Goal: Task Accomplishment & Management: Use online tool/utility

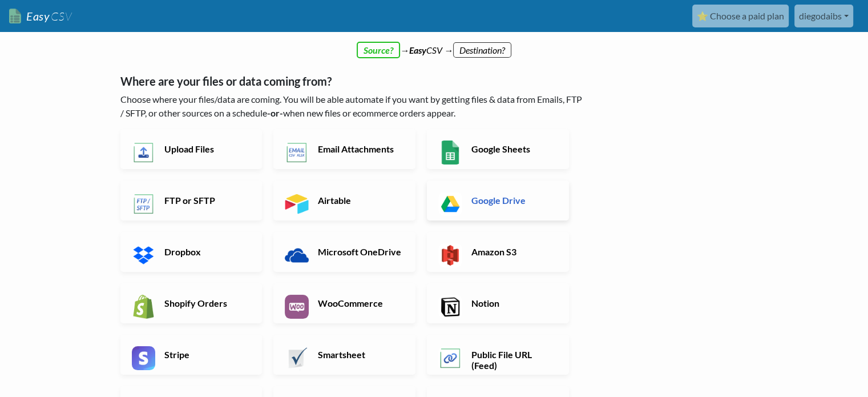
click at [488, 200] on h6 "Google Drive" at bounding box center [513, 200] width 90 height 11
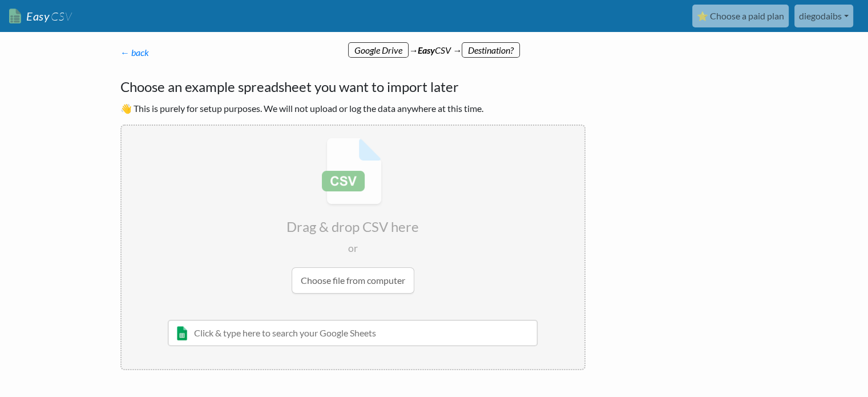
click at [319, 278] on input "file" at bounding box center [353, 216] width 463 height 180
click at [302, 333] on input "text" at bounding box center [353, 332] width 370 height 26
paste input "2025-08-14_-_Worker_and_Temporary_Worker"
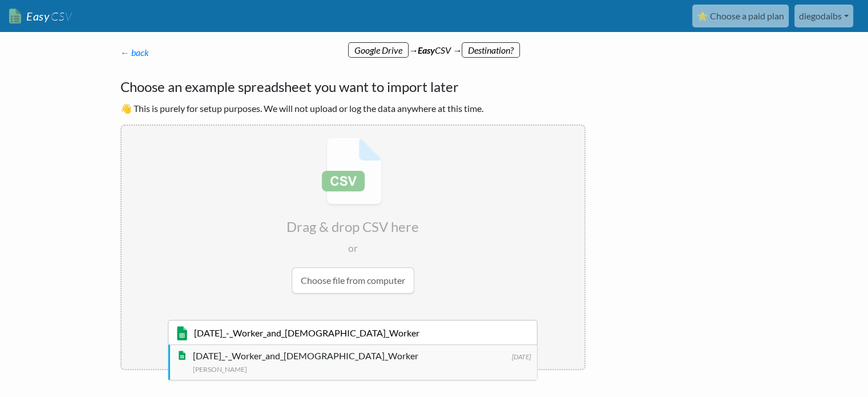
type input "2025-08-14_-_Worker_and_Temporary_Worker"
click at [208, 355] on div "2025-08-14_-_Worker_and_Temporary_Worker" at bounding box center [362, 356] width 338 height 14
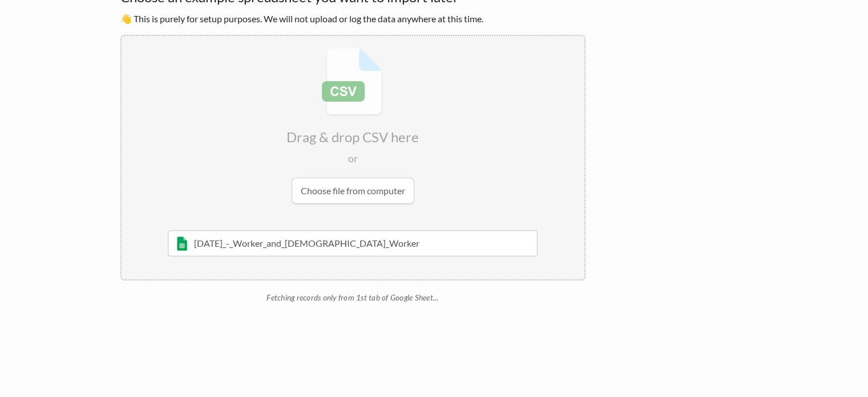
scroll to position [37, 0]
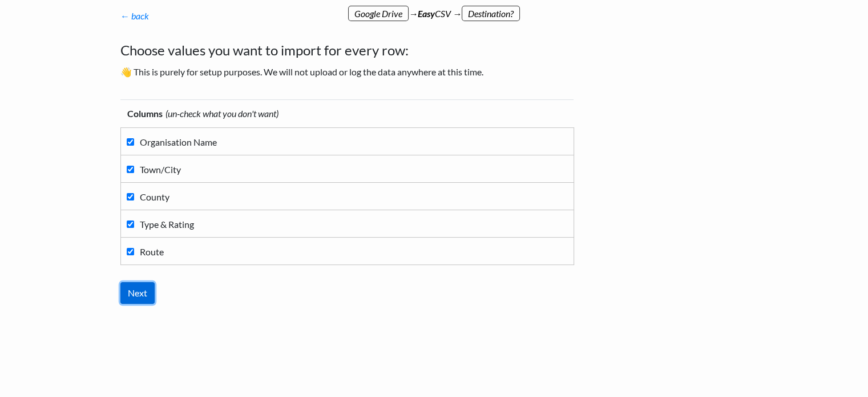
click at [135, 290] on input "Next" at bounding box center [137, 293] width 34 height 22
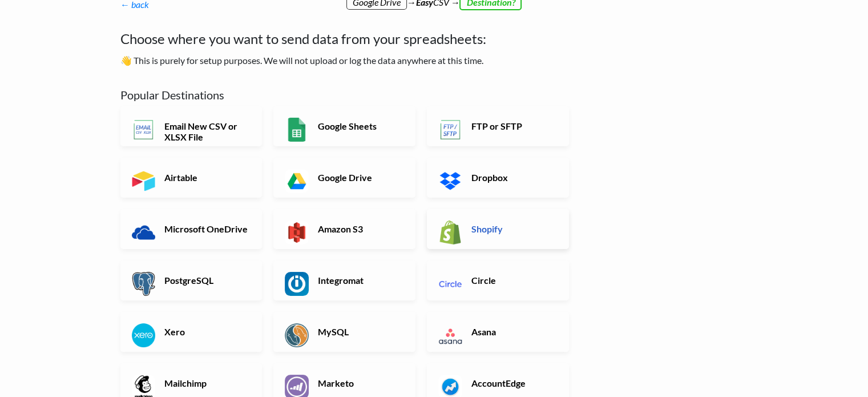
scroll to position [50, 0]
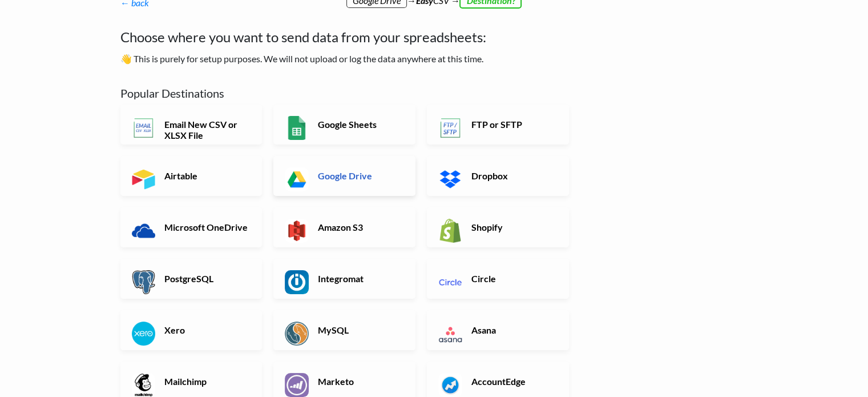
click at [362, 176] on h6 "Google Drive" at bounding box center [360, 175] width 90 height 11
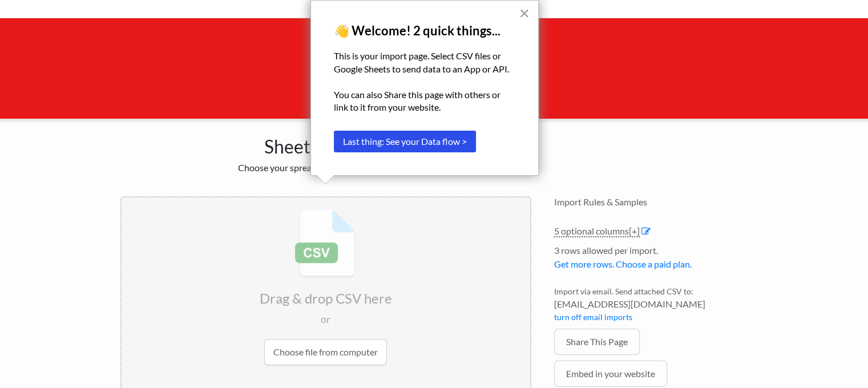
scroll to position [57, 0]
click at [525, 10] on button "×" at bounding box center [524, 13] width 11 height 18
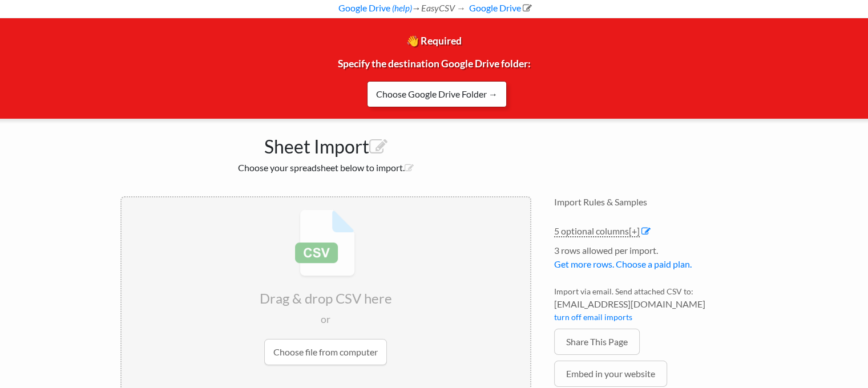
click at [424, 92] on link "Choose Google Drive Folder →" at bounding box center [437, 94] width 140 height 26
click at [496, 93] on link "Choose Google Drive Folder →" at bounding box center [437, 94] width 140 height 26
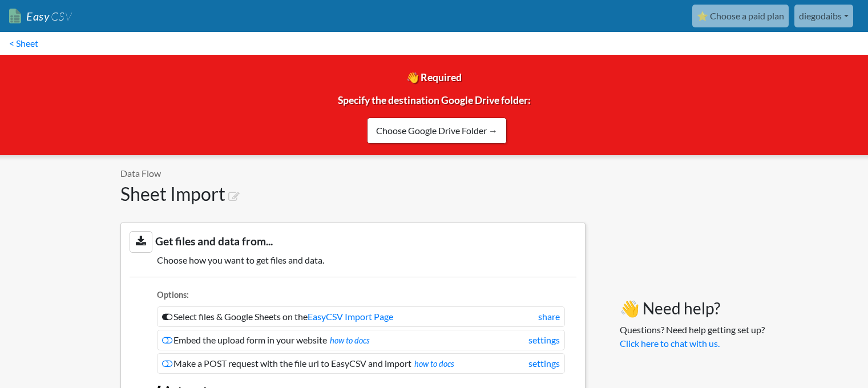
scroll to position [988, 0]
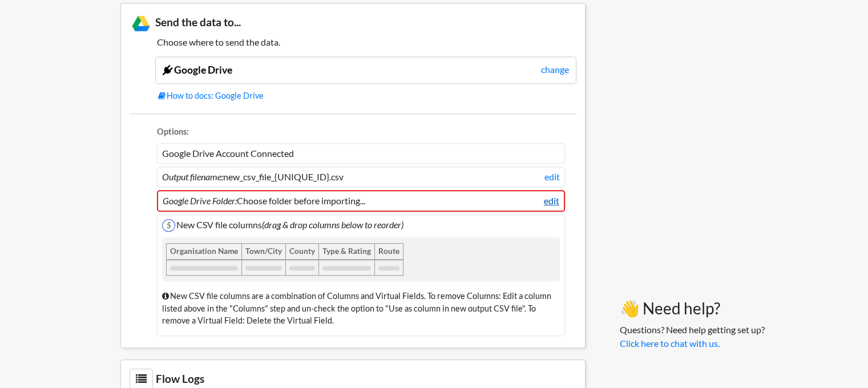
click at [553, 196] on link "edit" at bounding box center [551, 201] width 15 height 14
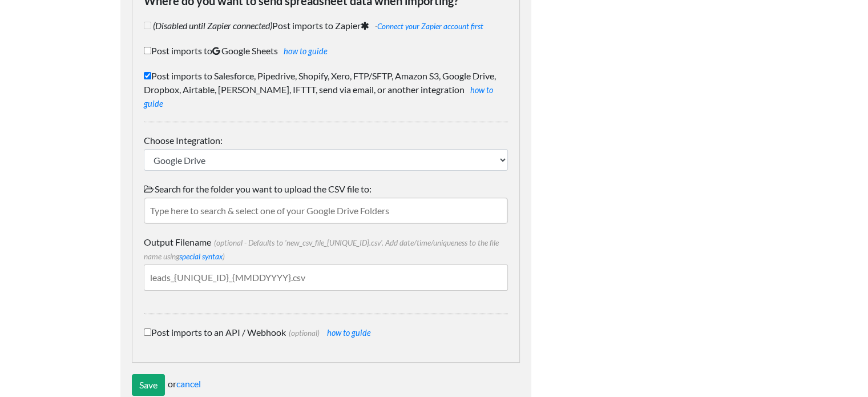
scroll to position [151, 0]
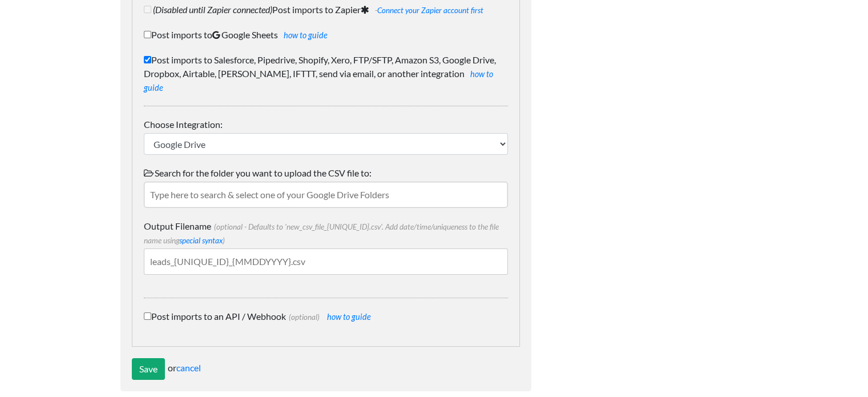
click at [268, 181] on input "text" at bounding box center [326, 194] width 364 height 26
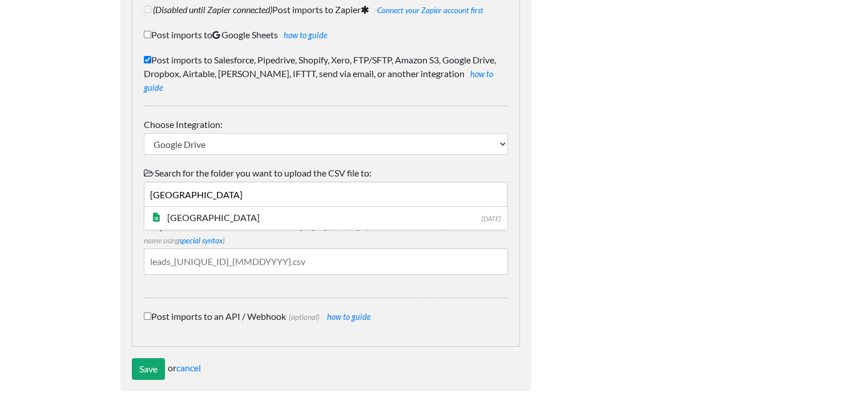
type input "London"
click at [205, 211] on div "London" at bounding box center [334, 218] width 331 height 14
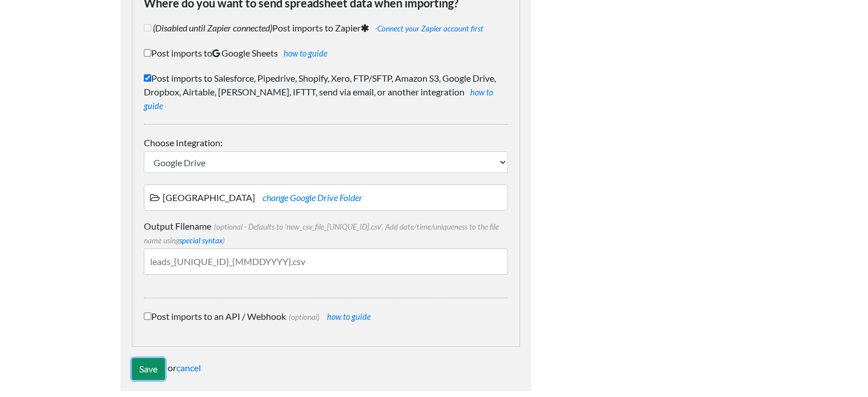
click at [146, 358] on input "Save" at bounding box center [148, 369] width 33 height 22
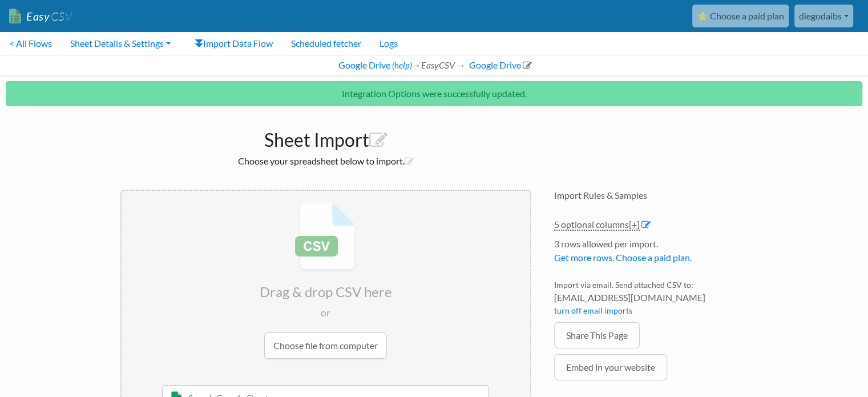
scroll to position [57, 0]
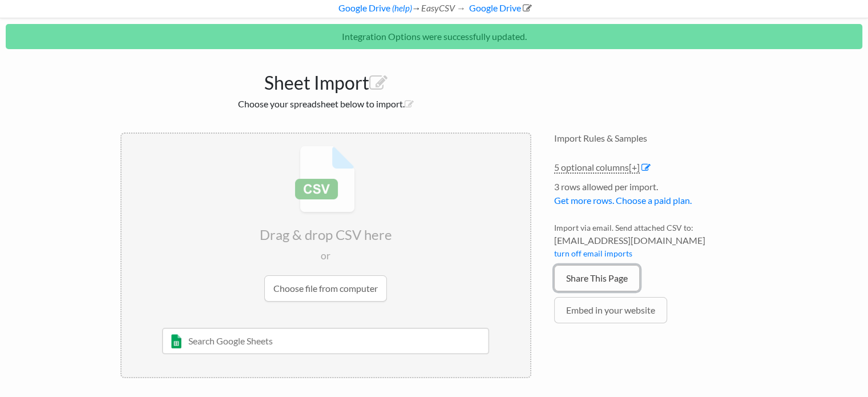
click at [584, 274] on link "Share This Page" at bounding box center [597, 278] width 86 height 26
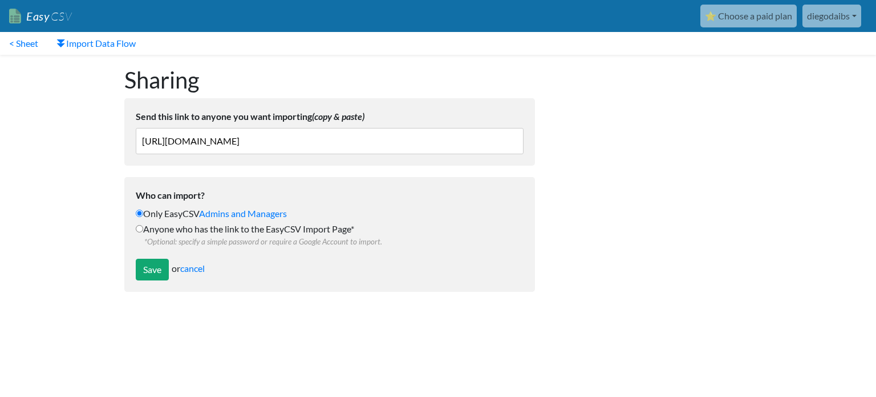
click at [856, 18] on link "diegodaibs" at bounding box center [832, 16] width 59 height 23
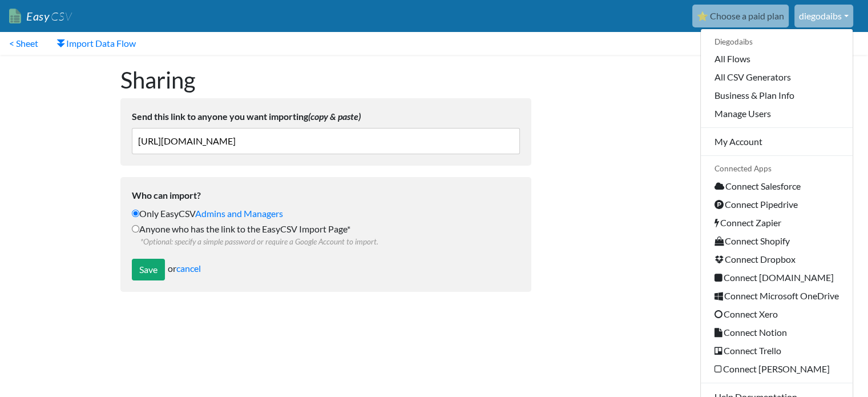
click at [645, 145] on div at bounding box center [651, 179] width 217 height 248
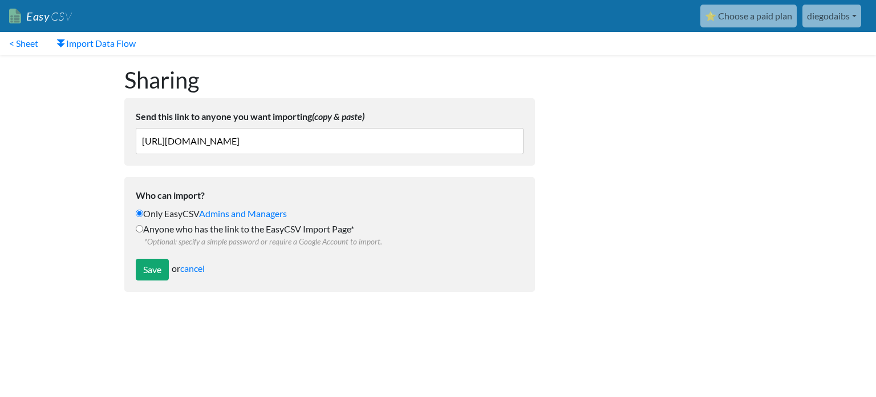
click at [31, 17] on link "Easy CSV" at bounding box center [40, 16] width 63 height 23
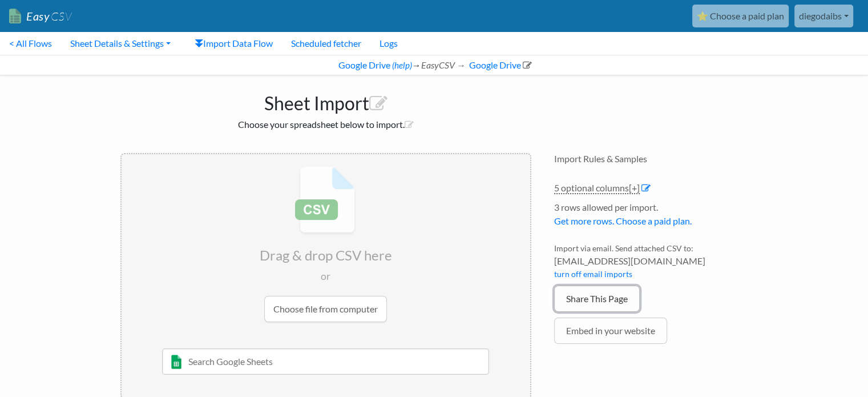
click at [593, 298] on link "Share This Page" at bounding box center [597, 298] width 86 height 26
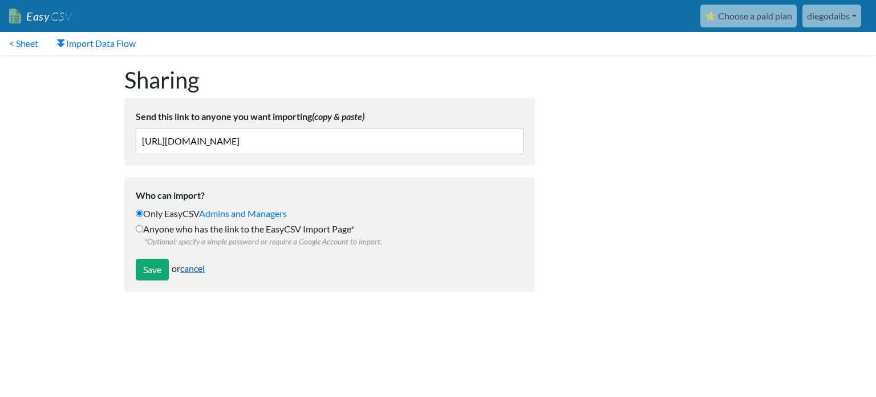
click at [200, 268] on link "cancel" at bounding box center [192, 267] width 25 height 11
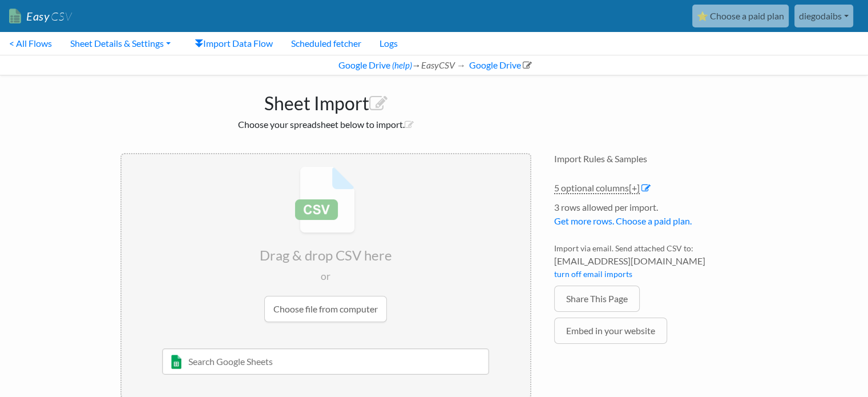
scroll to position [21, 0]
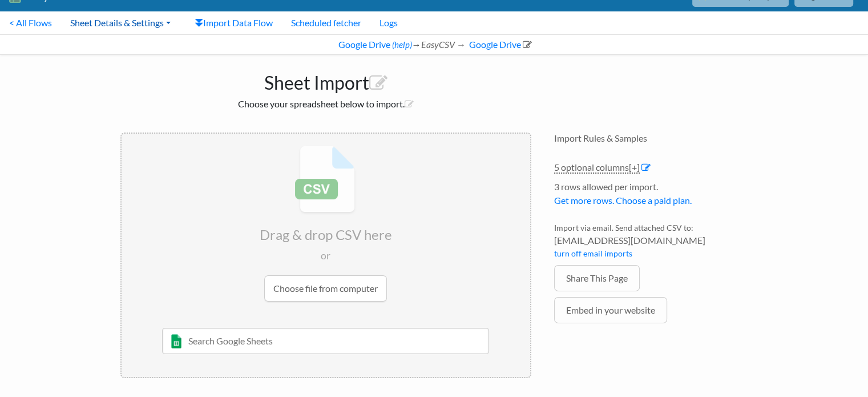
click at [167, 22] on link "Sheet Details & Settings" at bounding box center [120, 22] width 119 height 23
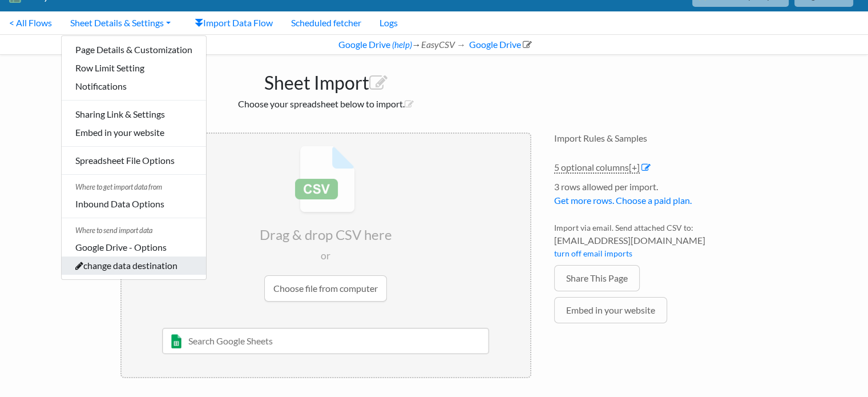
click at [147, 268] on link "change data destination" at bounding box center [134, 265] width 144 height 18
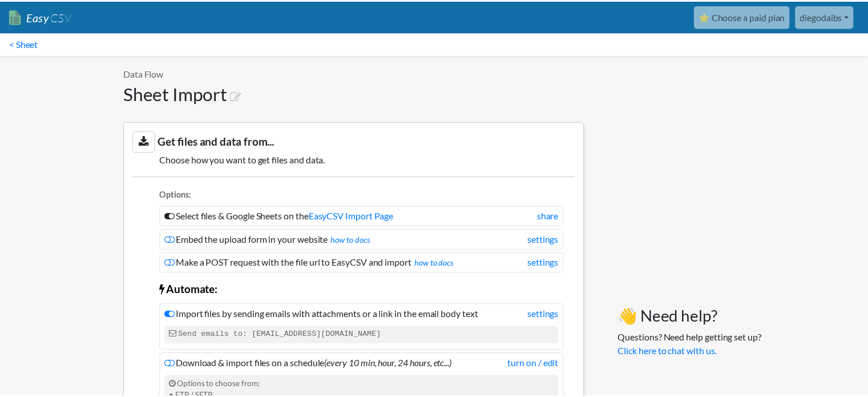
scroll to position [887, 0]
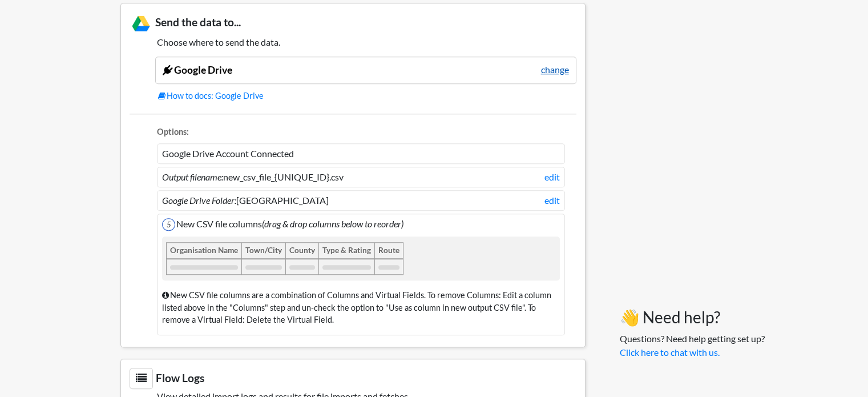
click at [561, 67] on link "change" at bounding box center [555, 70] width 28 height 14
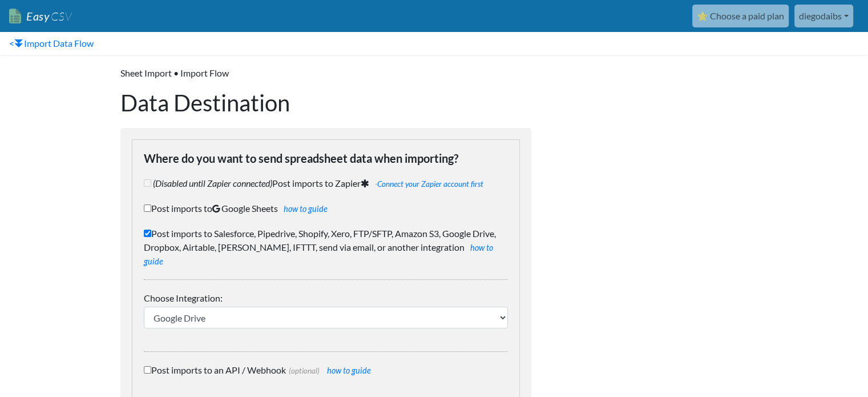
click at [561, 67] on div at bounding box center [651, 255] width 217 height 401
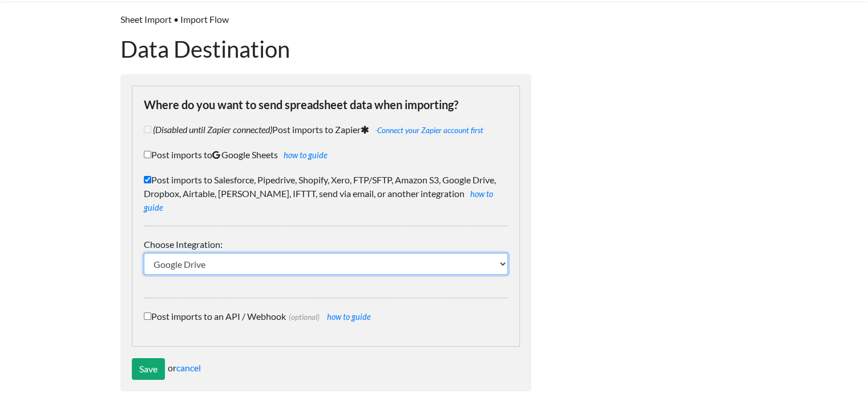
click at [503, 253] on select "IFTTT FTP or SFTP Amazon S3 HubSpot Google Big Query Salesforce Pipedrive Airta…" at bounding box center [326, 264] width 364 height 22
click at [144, 253] on select "IFTTT FTP or SFTP Amazon S3 HubSpot Google Big Query Salesforce Pipedrive Airta…" at bounding box center [326, 264] width 364 height 22
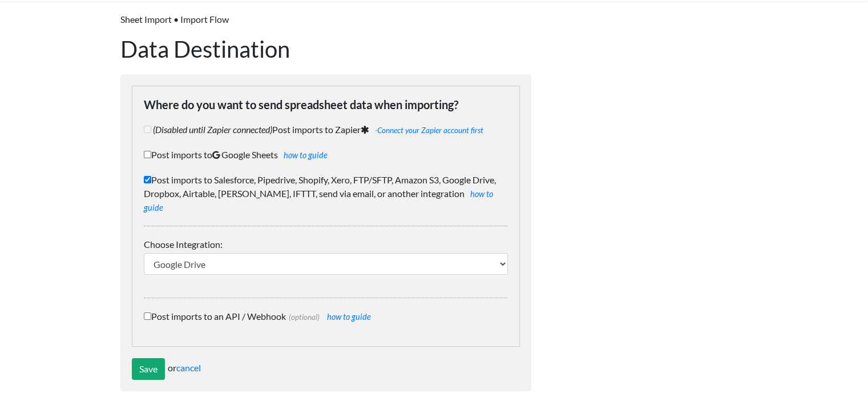
click at [146, 312] on input "Post imports to an API / Webhook (optional) how to guide" at bounding box center [147, 315] width 7 height 7
checkbox input "true"
checkbox input "false"
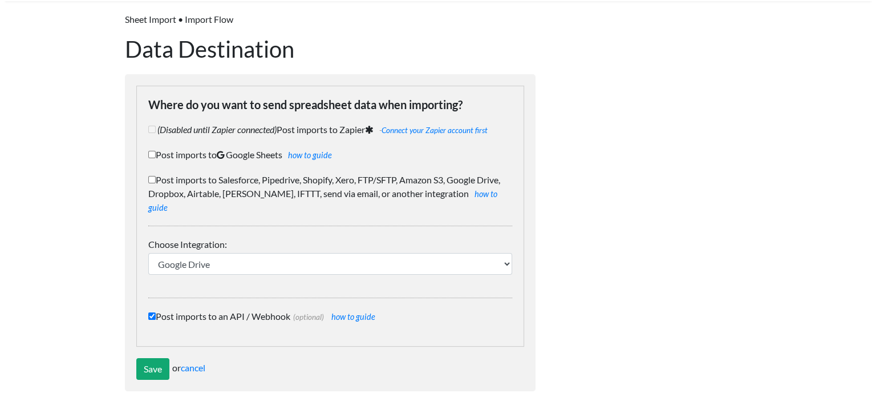
scroll to position [0, 0]
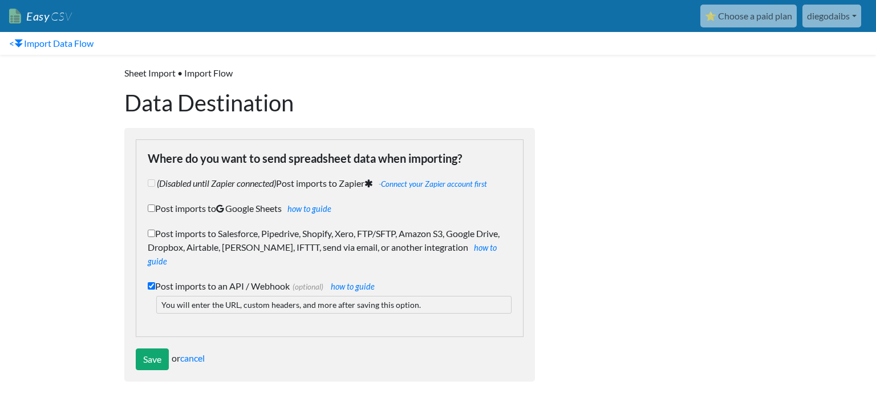
click at [225, 296] on p "You will enter the URL, custom headers, and more after saving this option." at bounding box center [333, 305] width 355 height 18
click at [363, 296] on p "You will enter the URL, custom headers, and more after saving this option." at bounding box center [333, 305] width 355 height 18
click at [358, 296] on p "You will enter the URL, custom headers, and more after saving this option." at bounding box center [333, 305] width 355 height 18
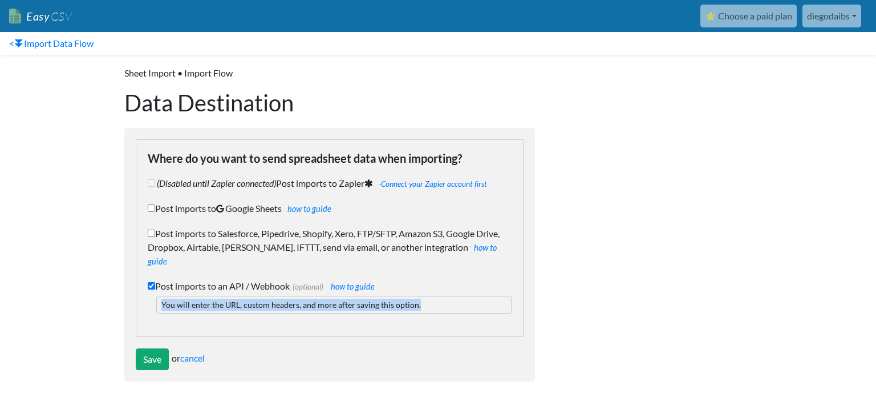
click at [358, 296] on p "You will enter the URL, custom headers, and more after saving this option." at bounding box center [333, 305] width 355 height 18
click at [104, 277] on body "Easy CSV ⭐ Choose a paid plan diegodaibs Diegodaibs All Flows All CSV Generator…" at bounding box center [438, 196] width 876 height 393
click at [213, 296] on p "You will enter the URL, custom headers, and more after saving this option." at bounding box center [333, 305] width 355 height 18
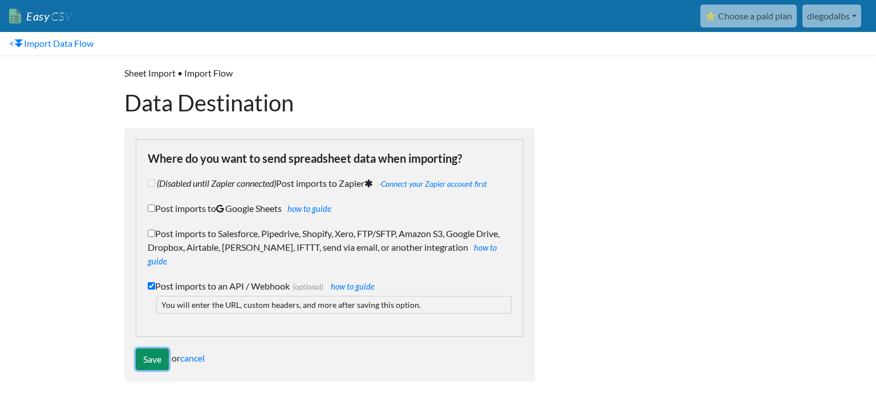
click at [153, 348] on input "Save" at bounding box center [152, 359] width 33 height 22
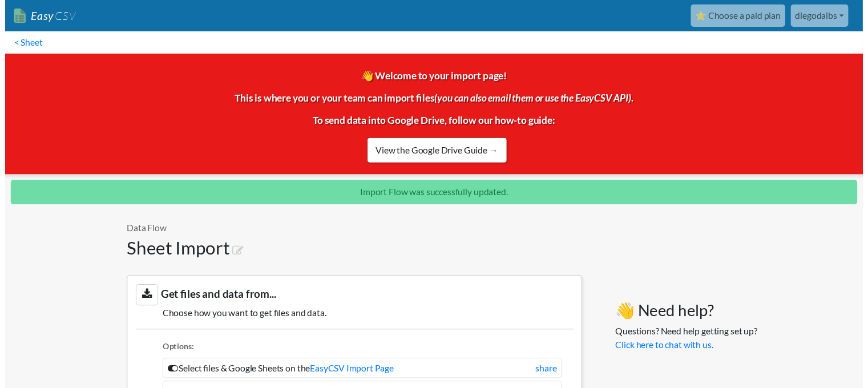
scroll to position [1031, 0]
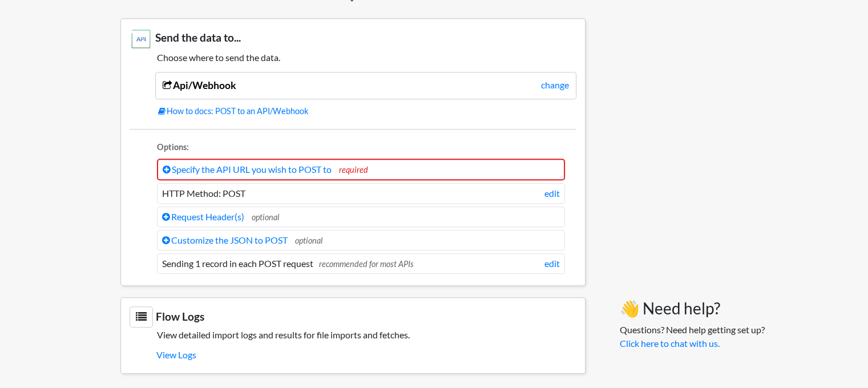
click at [352, 167] on span "required" at bounding box center [353, 170] width 29 height 10
click at [165, 165] on icon at bounding box center [167, 169] width 8 height 9
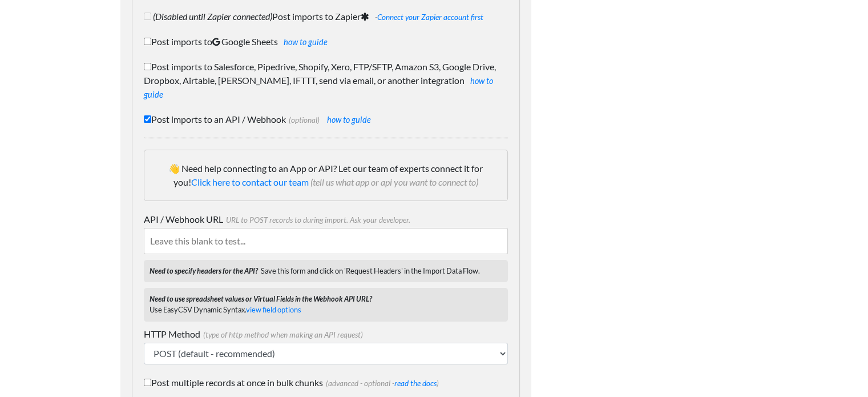
scroll to position [148, 0]
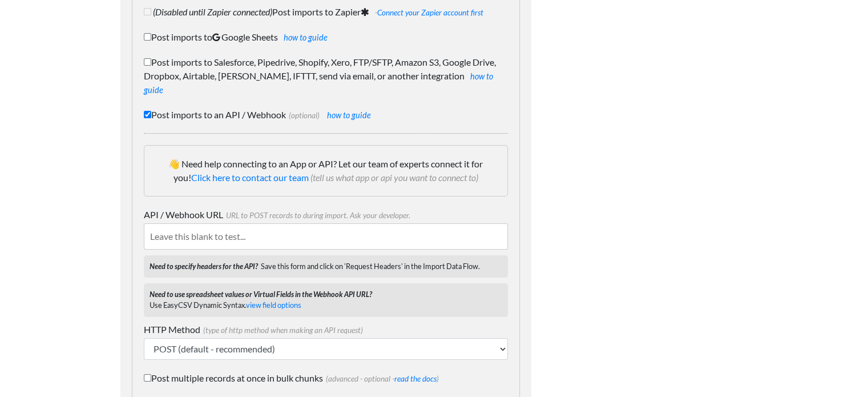
click at [188, 223] on input "API / Webhook URL URL to POST records to during import. Ask your developer." at bounding box center [326, 236] width 364 height 26
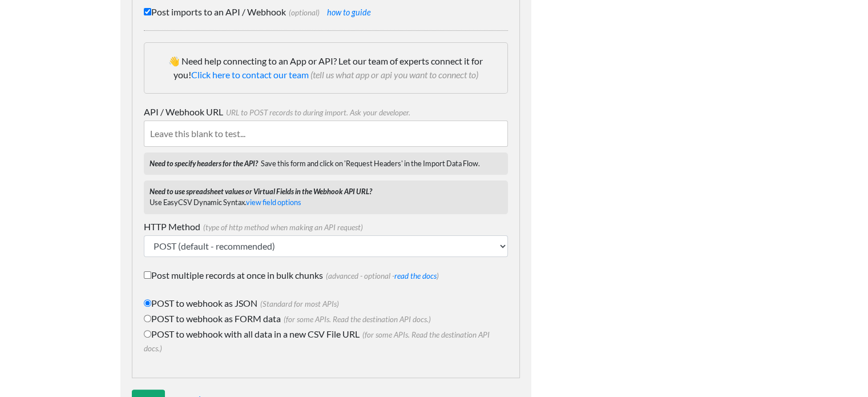
scroll to position [282, 0]
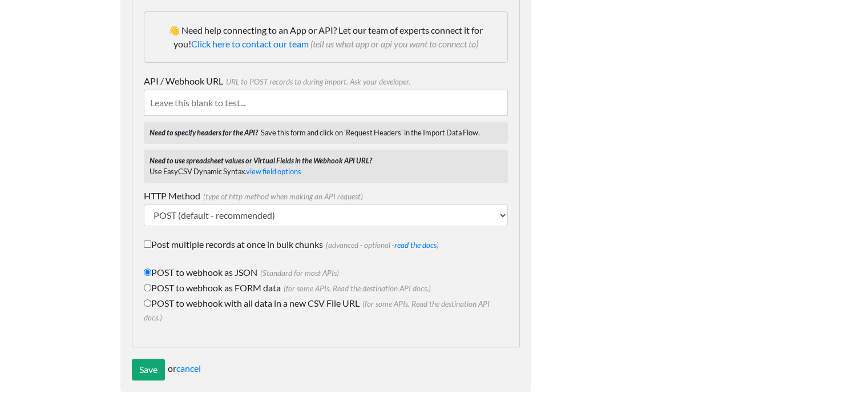
click at [210, 296] on label "POST to webhook with all data in a new CSV File URL (for some APIs. Read the de…" at bounding box center [326, 309] width 364 height 27
click at [151, 299] on input "POST to webhook with all data in a new CSV File URL (for some APIs. Read the de…" at bounding box center [147, 302] width 7 height 7
radio input "true"
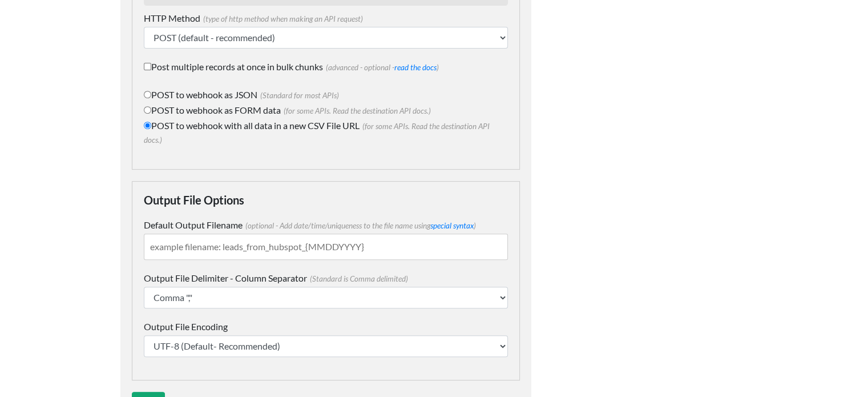
scroll to position [492, 0]
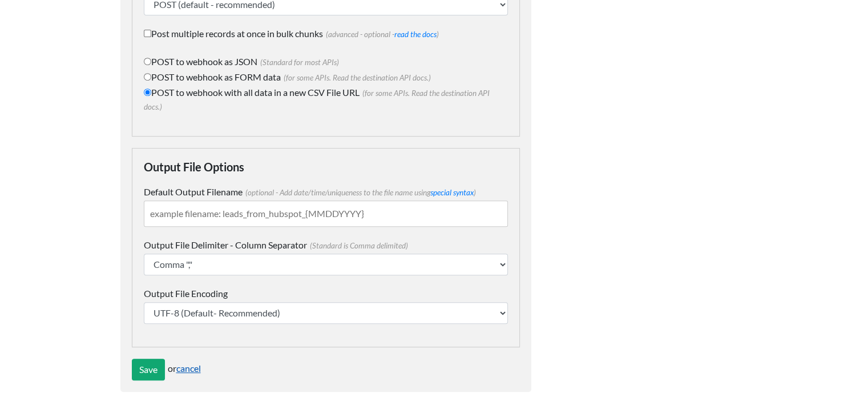
click at [185, 362] on link "cancel" at bounding box center [188, 367] width 25 height 11
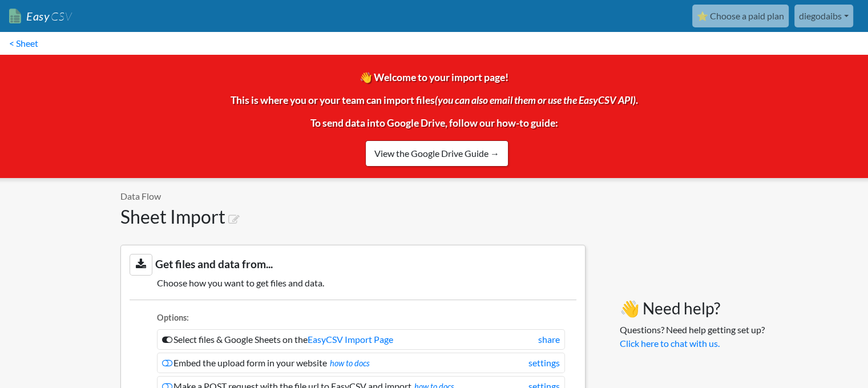
click at [38, 14] on link "Easy CSV" at bounding box center [40, 16] width 63 height 23
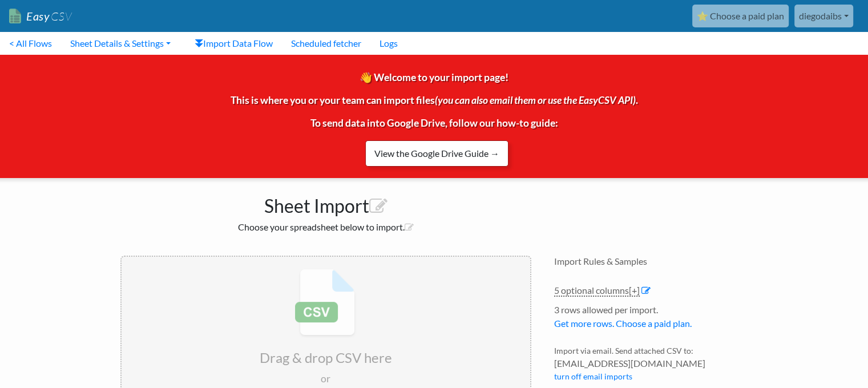
click at [428, 157] on link "View the Google Drive Guide →" at bounding box center [436, 153] width 143 height 26
click at [239, 42] on link "Import Data Flow" at bounding box center [233, 43] width 96 height 23
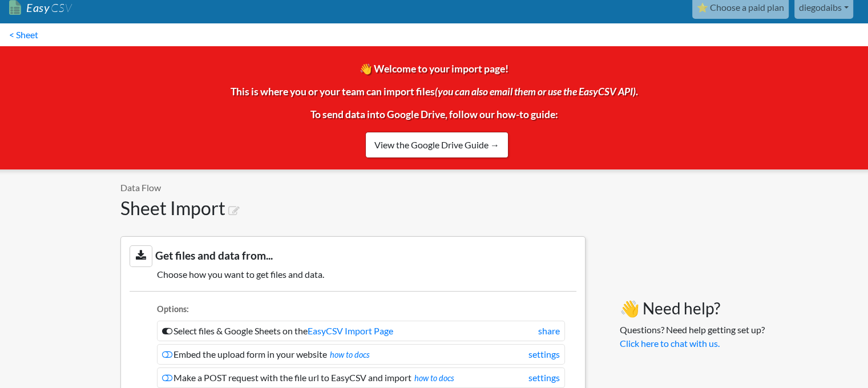
scroll to position [8, 0]
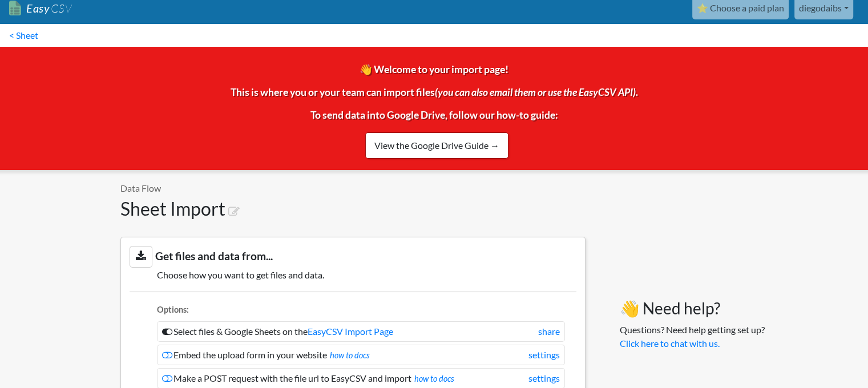
click at [40, 5] on link "Easy CSV" at bounding box center [40, 8] width 63 height 23
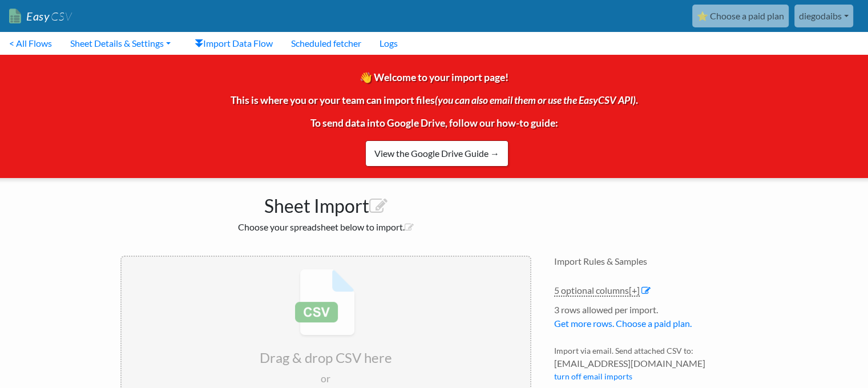
scroll to position [132, 0]
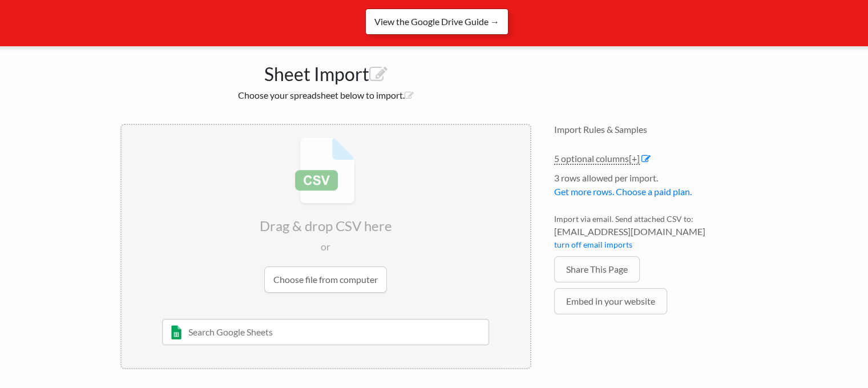
click at [448, 20] on link "View the Google Drive Guide →" at bounding box center [436, 22] width 143 height 26
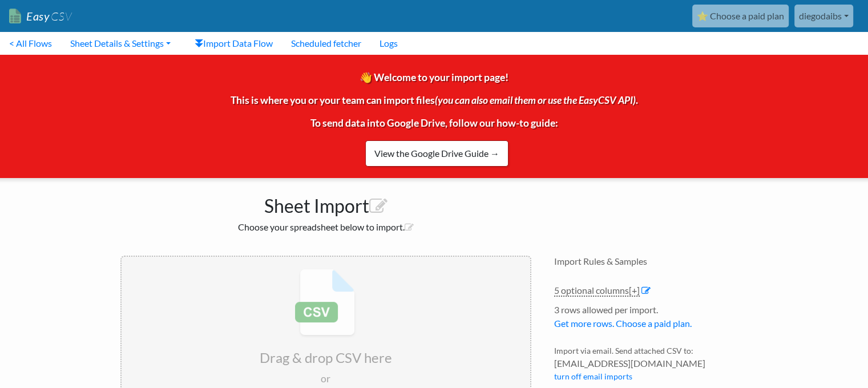
click at [48, 13] on link "Easy CSV" at bounding box center [40, 16] width 63 height 23
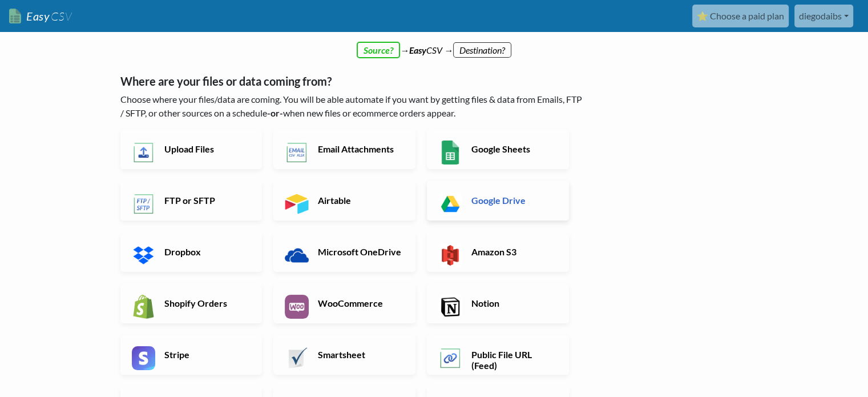
click at [440, 202] on img at bounding box center [450, 204] width 24 height 24
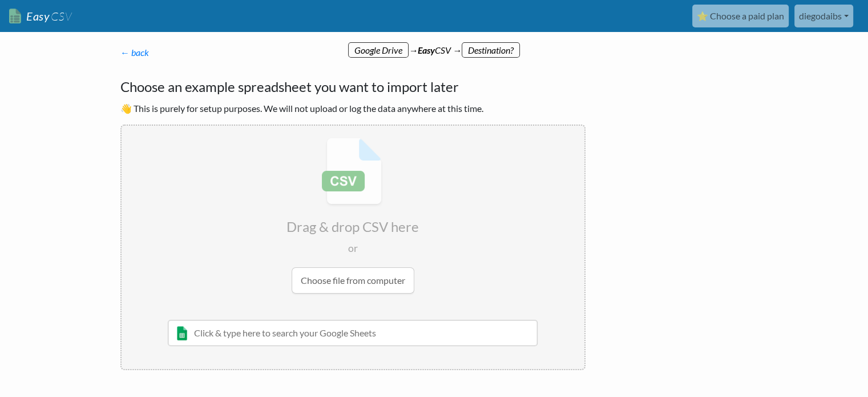
click at [322, 279] on input "file" at bounding box center [353, 216] width 463 height 180
click at [310, 333] on input "text" at bounding box center [353, 332] width 370 height 26
paste input "https://www.easycsv.io/diegodaibs403/1204cd9d-c734-4089-abf7-7aa9ea80dc79"
type input "https://www.easycsv.io/diegodaibs403/1204cd9d-c734-4089-abf7-7aa9ea80dc79"
paste input "https://docs.google.com/spreadsheets/d/1ZqAosP0X7wvlU1hFOcpRNYhF_clR7qaaQx5p5Gr…"
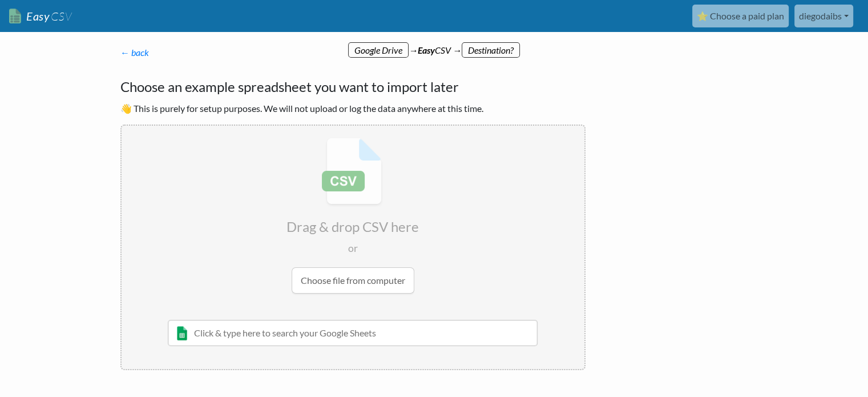
type input "https://docs.google.com/spreadsheets/d/1ZqAosP0X7wvlU1hFOcpRNYhF_clR7qaaQx5p5Gr…"
paste input "2025-08-14_-_Worker_and_Temporary_Worker"
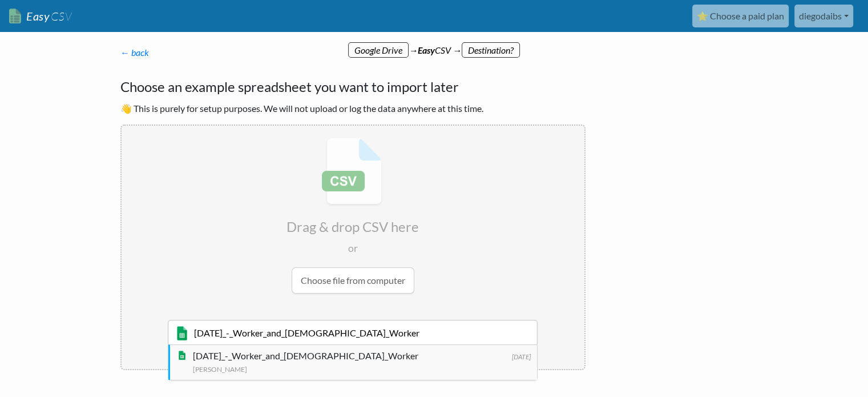
type input "2025-08-14_-_Worker_and_Temporary_Worker"
click at [241, 356] on div "2025-08-14_-_Worker_and_Temporary_Worker" at bounding box center [362, 356] width 338 height 14
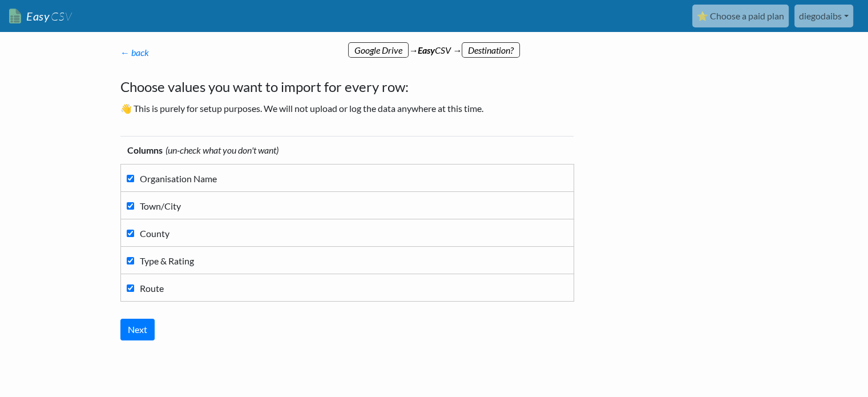
scroll to position [37, 0]
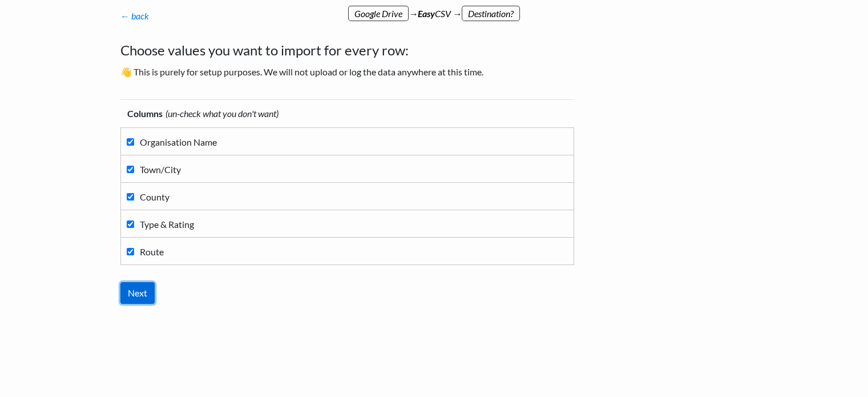
click at [134, 293] on input "Next" at bounding box center [137, 293] width 34 height 22
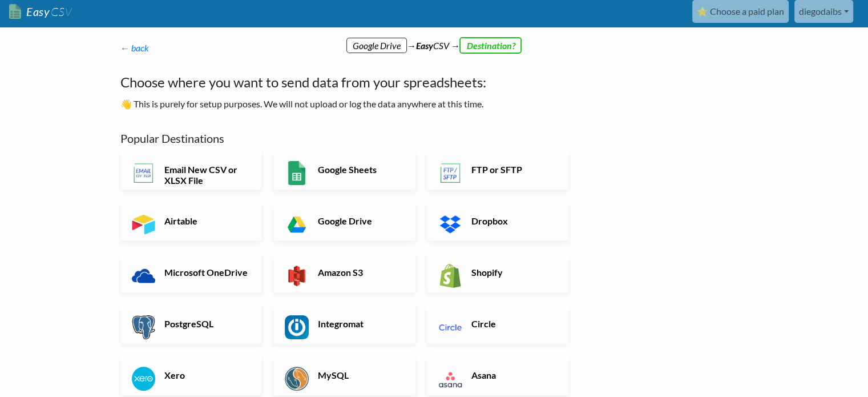
scroll to position [5, 0]
click at [339, 216] on h6 "Google Drive" at bounding box center [360, 220] width 90 height 11
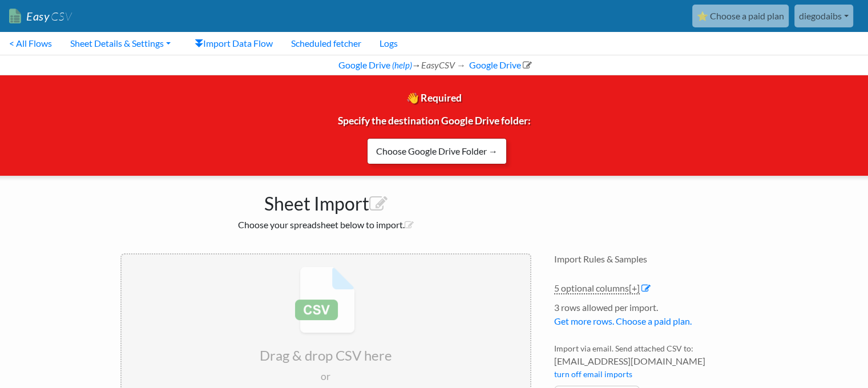
click at [425, 153] on link "Choose Google Drive Folder →" at bounding box center [437, 151] width 140 height 26
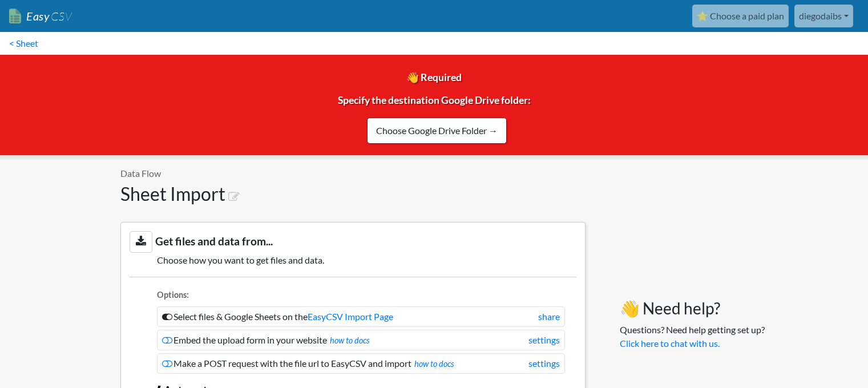
scroll to position [988, 0]
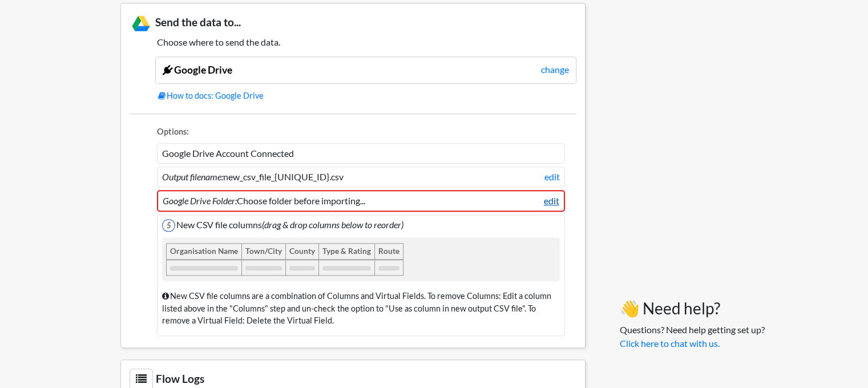
click at [551, 194] on link "edit" at bounding box center [551, 201] width 15 height 14
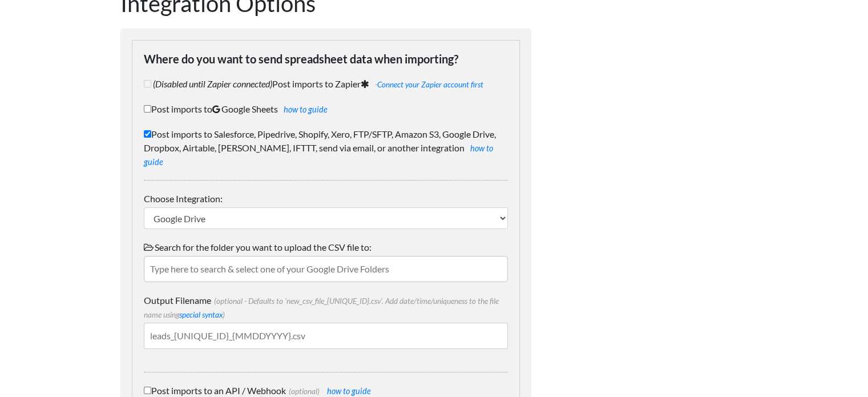
scroll to position [79, 0]
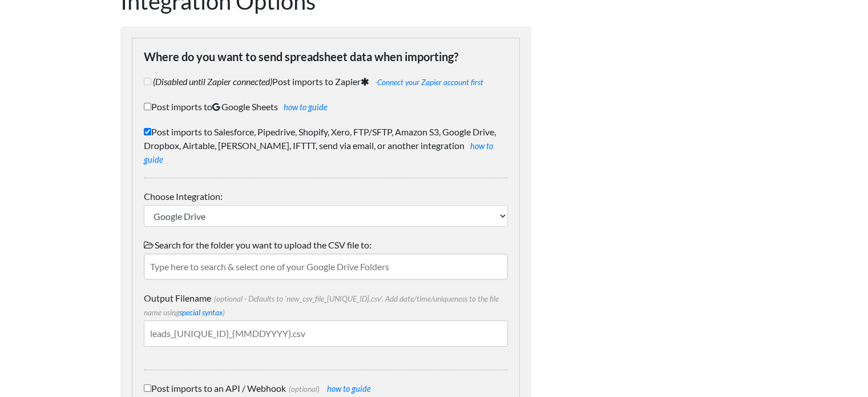
click at [252, 254] on input "text" at bounding box center [326, 266] width 364 height 26
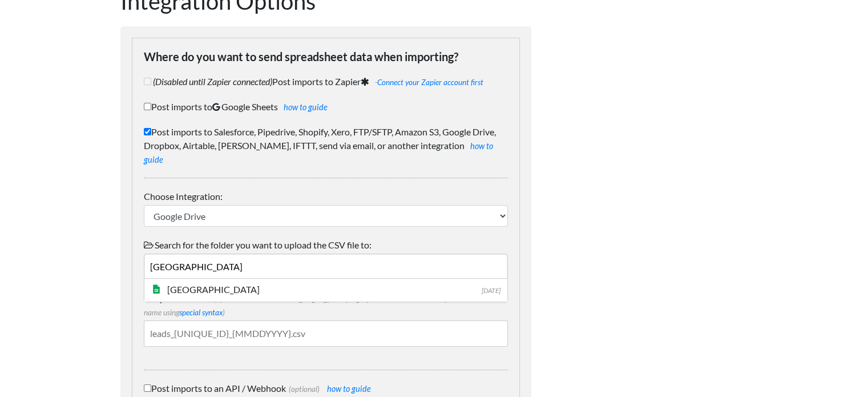
type input "London"
click at [630, 118] on div "Dynamic Value Syntax Copy & paste the text from the right-column below into you…" at bounding box center [651, 225] width 217 height 498
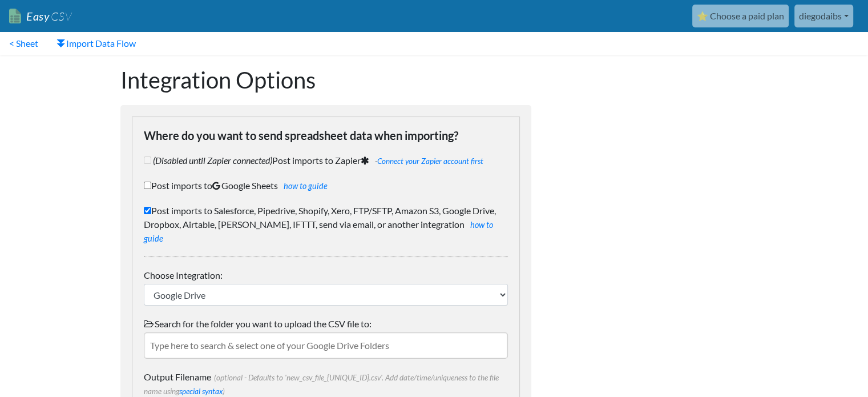
click at [357, 209] on label "Post imports to Salesforce, Pipedrive, Shopify, Xero, FTP/SFTP, Amazon S3, Goog…" at bounding box center [326, 224] width 364 height 41
click at [151, 209] on input "Post imports to Salesforce, Pipedrive, Shopify, Xero, FTP/SFTP, Amazon S3, Goog…" at bounding box center [147, 210] width 7 height 7
checkbox input "false"
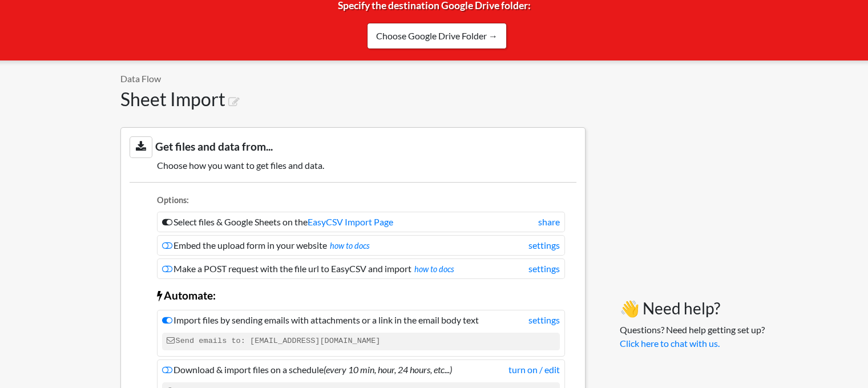
scroll to position [96, 0]
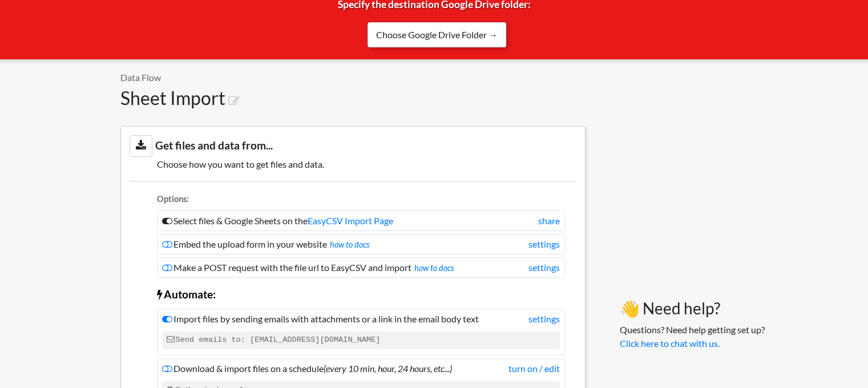
click at [438, 34] on link "Choose Google Drive Folder →" at bounding box center [437, 35] width 140 height 26
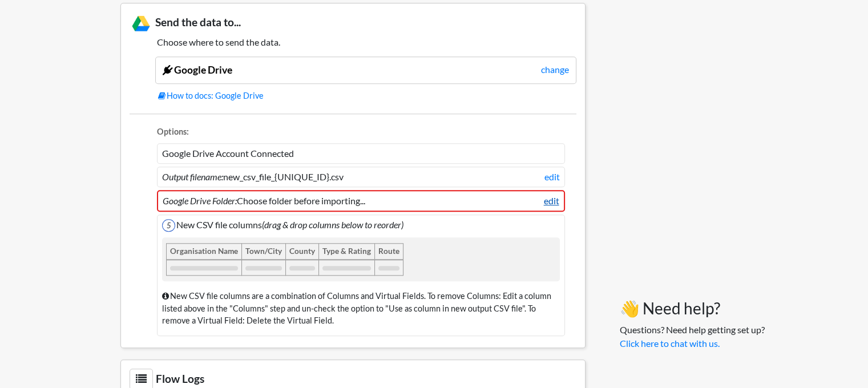
click at [555, 198] on link "edit" at bounding box center [551, 201] width 15 height 14
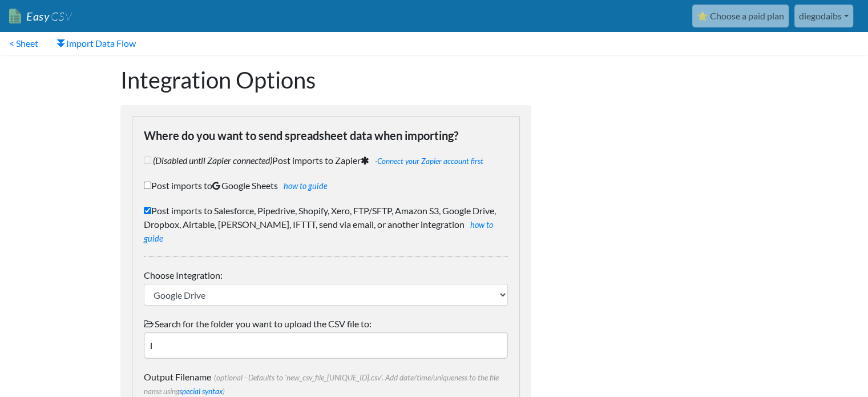
click at [317, 337] on input "l" at bounding box center [326, 345] width 364 height 26
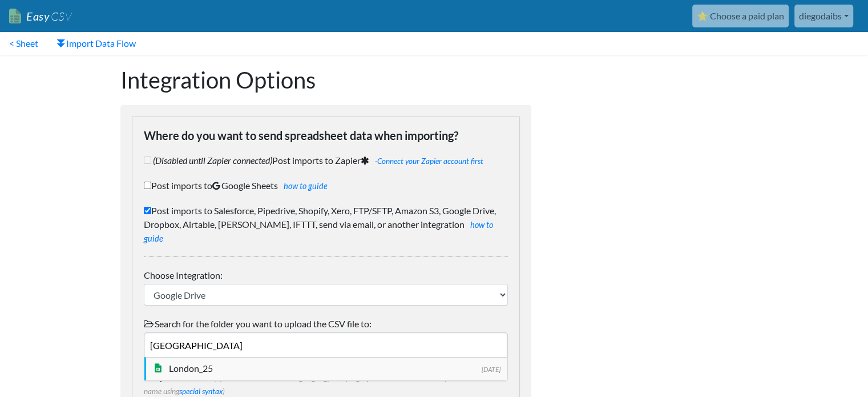
type input "london"
click at [228, 361] on div "London_25" at bounding box center [334, 368] width 331 height 14
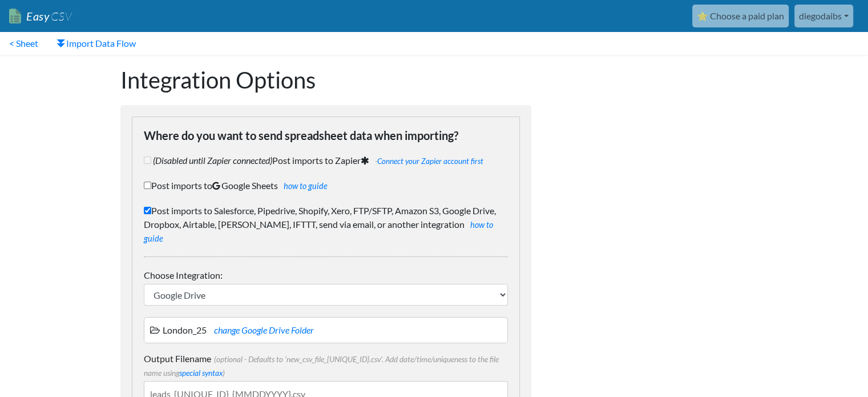
click at [602, 253] on div "Dynamic Value Syntax Copy & paste the text from the right-column below into you…" at bounding box center [651, 295] width 217 height 480
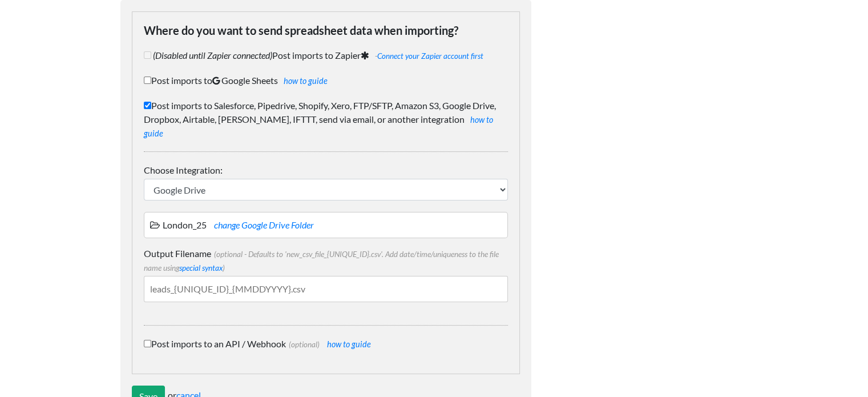
scroll to position [132, 0]
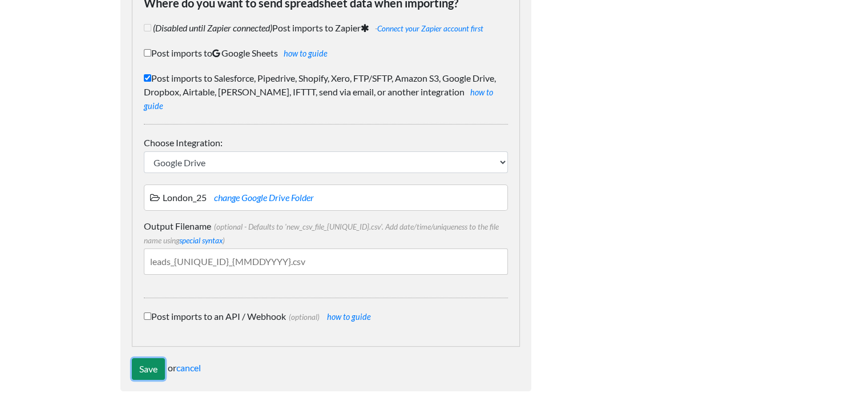
click at [151, 358] on input "Save" at bounding box center [148, 369] width 33 height 22
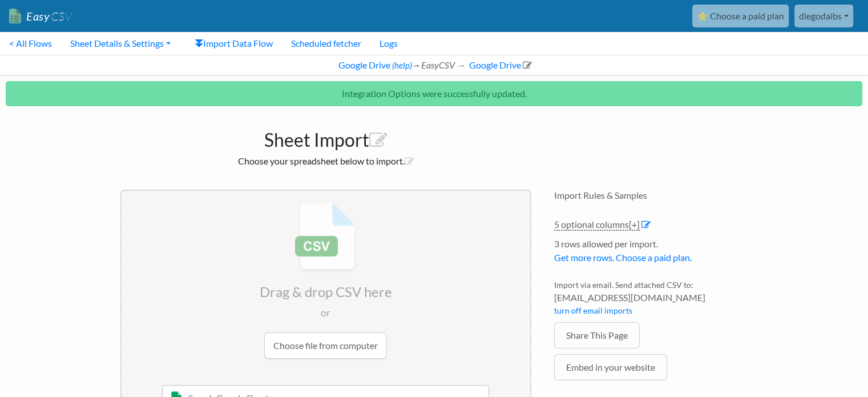
click at [847, 15] on link "diegodaibs" at bounding box center [823, 16] width 59 height 23
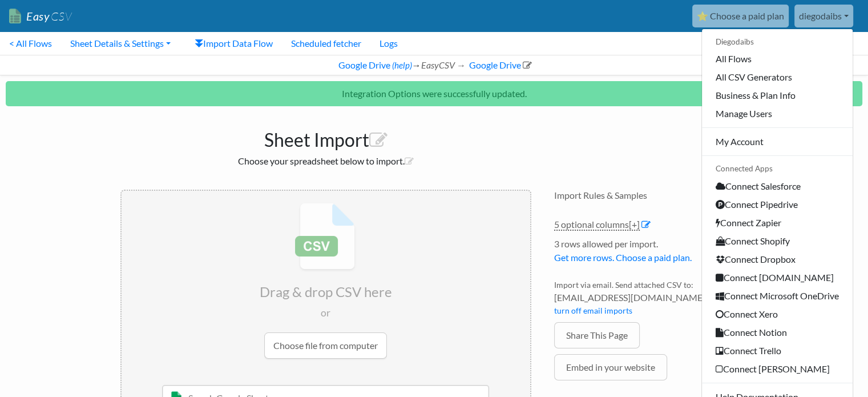
click at [847, 15] on link "diegodaibs" at bounding box center [823, 16] width 59 height 23
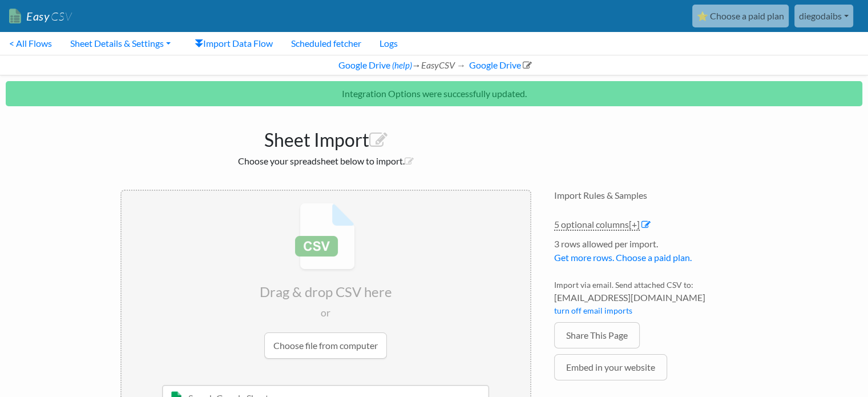
click at [847, 15] on link "diegodaibs" at bounding box center [823, 16] width 59 height 23
